Goal: Transaction & Acquisition: Purchase product/service

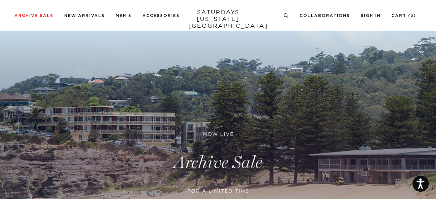
scroll to position [24, 0]
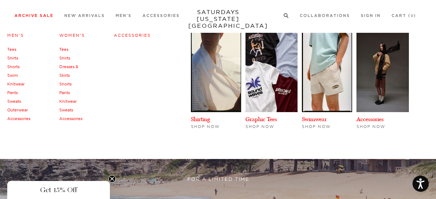
click at [19, 119] on link "Accessories" at bounding box center [18, 118] width 23 height 5
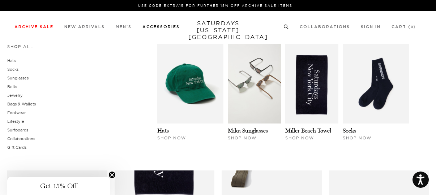
click at [168, 27] on link "Accessories" at bounding box center [160, 27] width 37 height 4
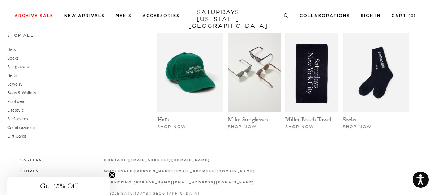
scroll to position [333, 0]
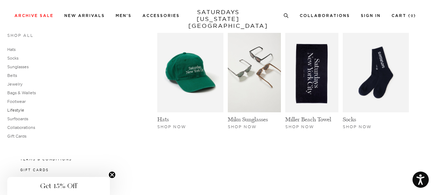
click at [19, 111] on link "Lifestyle" at bounding box center [15, 110] width 17 height 5
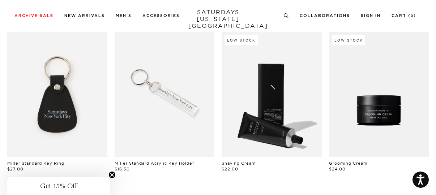
scroll to position [47, 0]
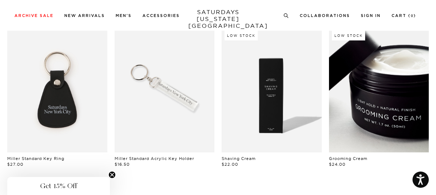
click at [374, 114] on link at bounding box center [379, 89] width 100 height 125
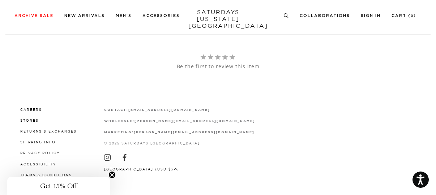
scroll to position [581, 0]
